Goal: Information Seeking & Learning: Understand process/instructions

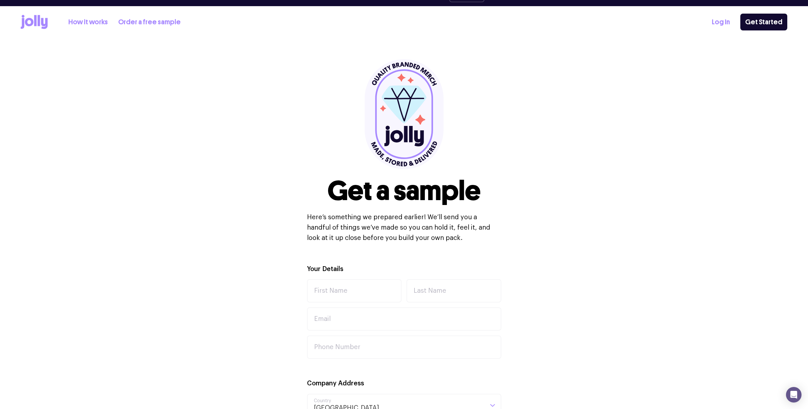
click at [37, 16] on div "Our dedicated team is always here for you Book a call How it works Order a free…" at bounding box center [404, 19] width 808 height 39
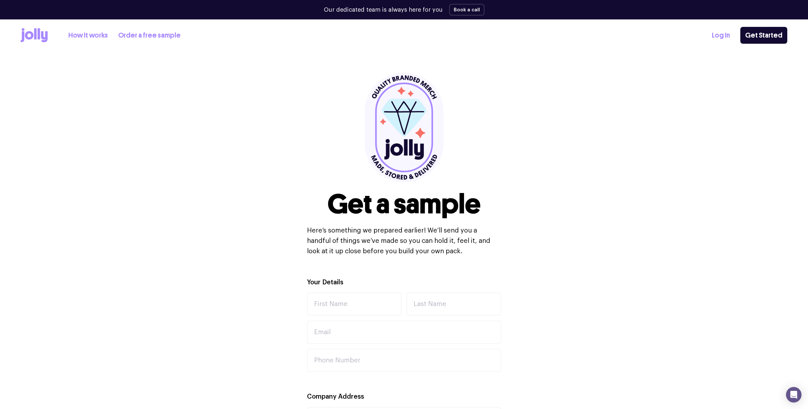
click at [39, 34] on icon at bounding box center [39, 33] width 3 height 11
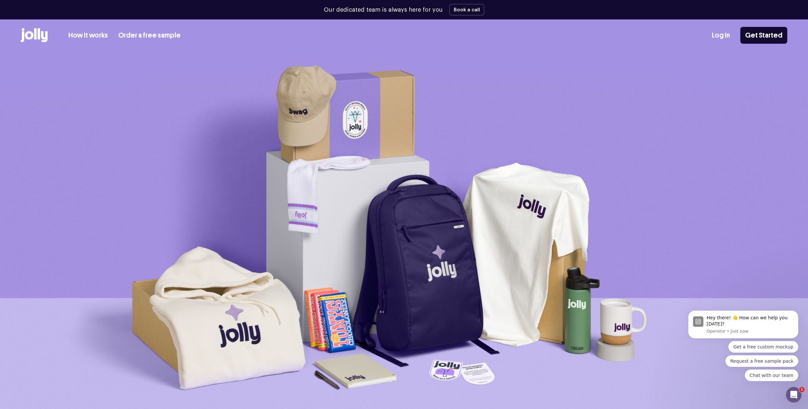
click at [87, 38] on link "How it works" at bounding box center [88, 35] width 40 height 11
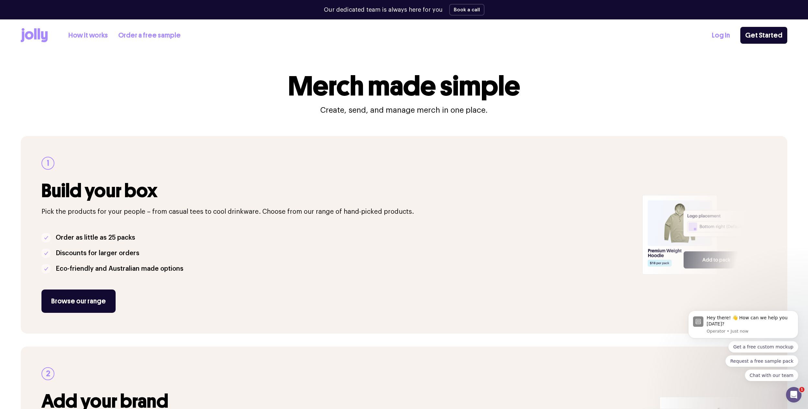
click at [35, 33] on icon at bounding box center [35, 33] width 3 height 11
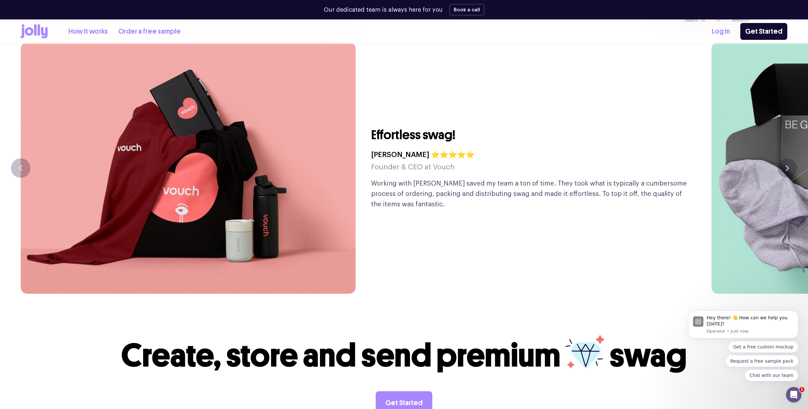
scroll to position [1680, 0]
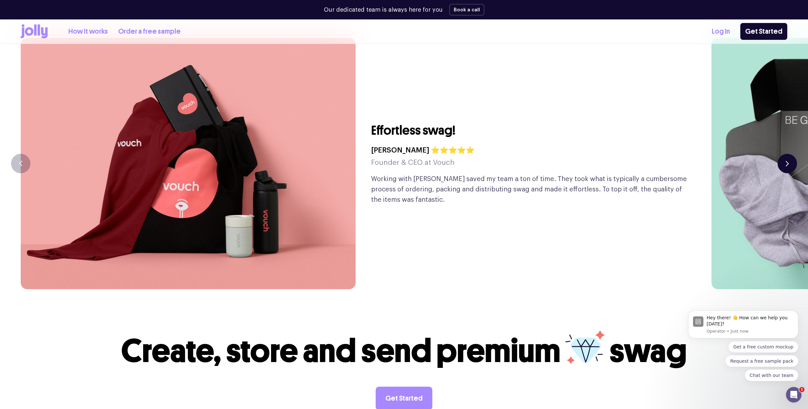
click at [787, 161] on icon "button" at bounding box center [787, 163] width 2 height 5
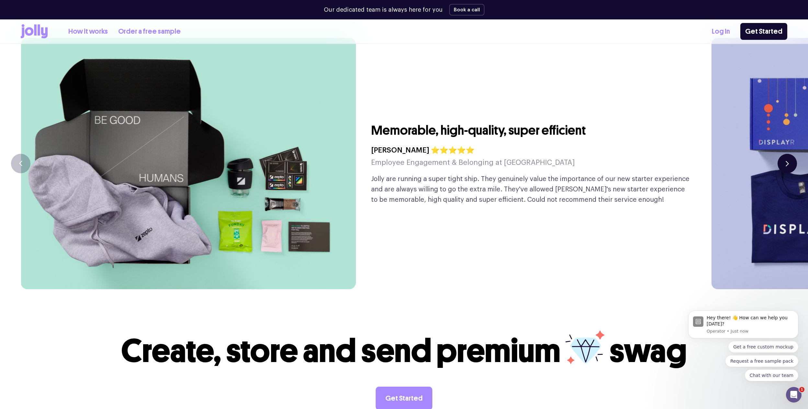
click at [787, 161] on icon "button" at bounding box center [787, 164] width 3 height 6
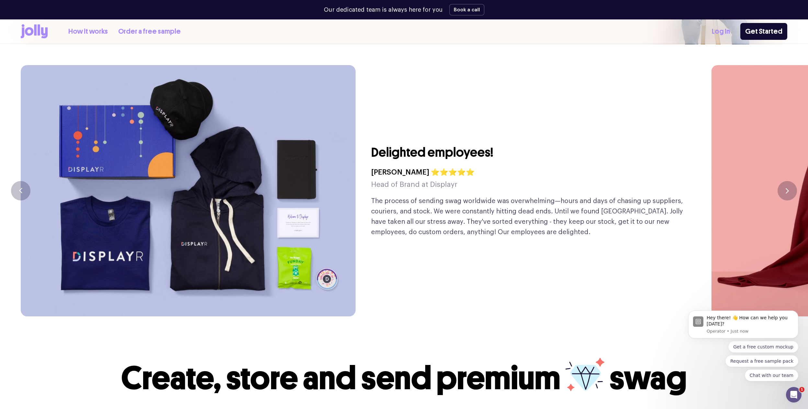
scroll to position [1652, 0]
click at [783, 181] on button "button" at bounding box center [787, 190] width 19 height 19
